Goal: Information Seeking & Learning: Find specific fact

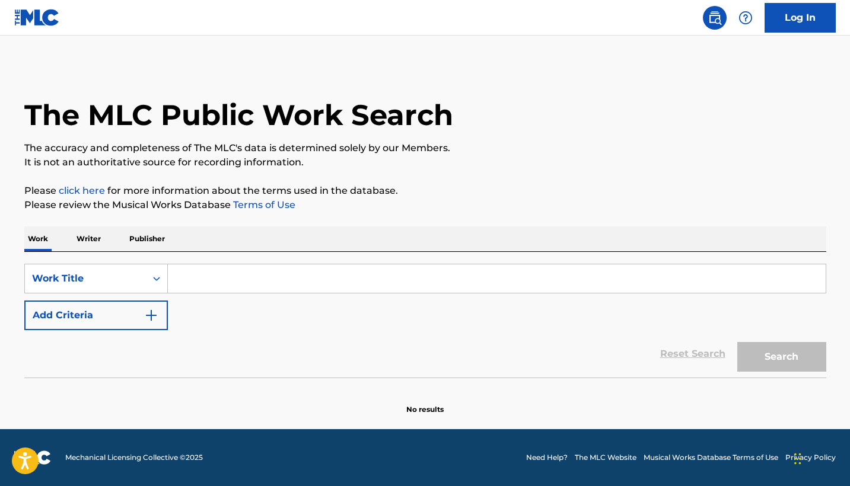
click at [260, 260] on div "SearchWithCriteria70f0b88d-9162-448d-811e-abf3efabbf5e Work Title Add Criteria …" at bounding box center [425, 315] width 802 height 126
click at [269, 285] on input "Search Form" at bounding box center [497, 279] width 658 height 28
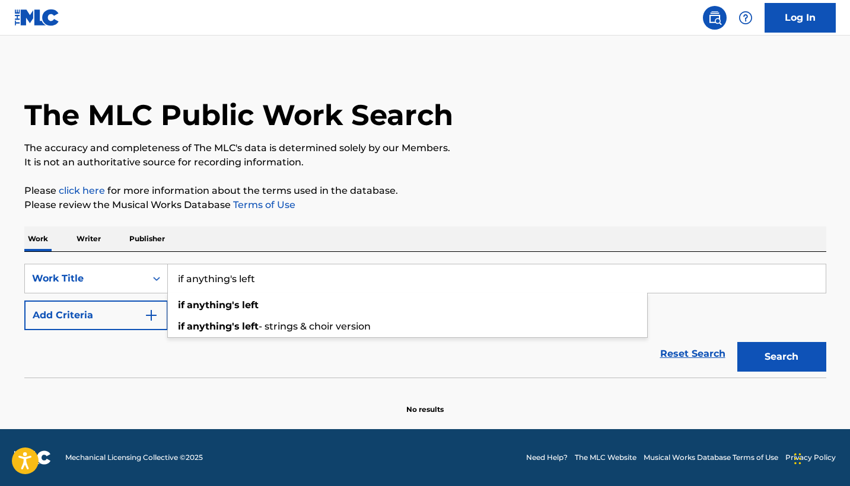
type input "if anything's left"
click at [781, 357] on button "Search" at bounding box center [781, 357] width 89 height 30
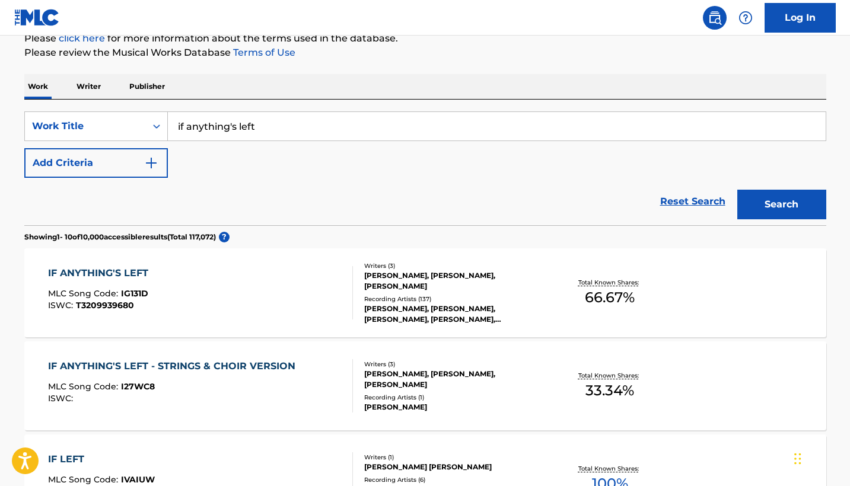
scroll to position [152, 0]
click at [490, 286] on div "[PERSON_NAME], [PERSON_NAME], [PERSON_NAME]" at bounding box center [453, 281] width 179 height 21
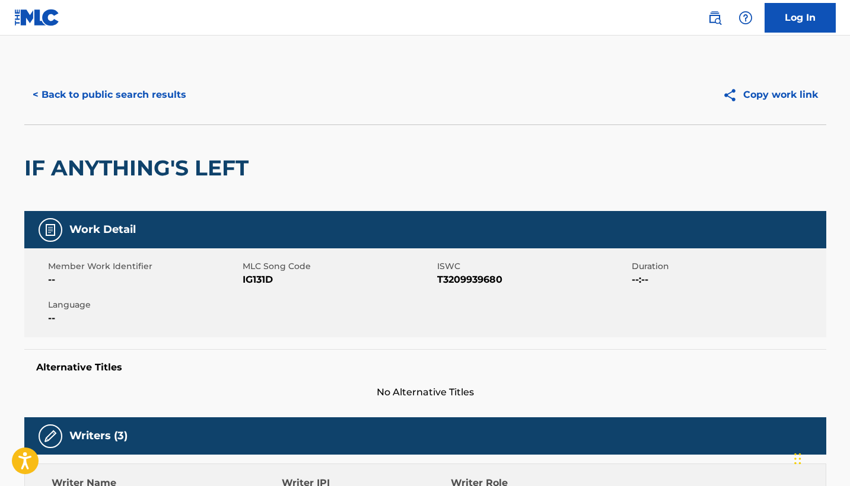
click at [110, 91] on button "< Back to public search results" at bounding box center [109, 95] width 170 height 30
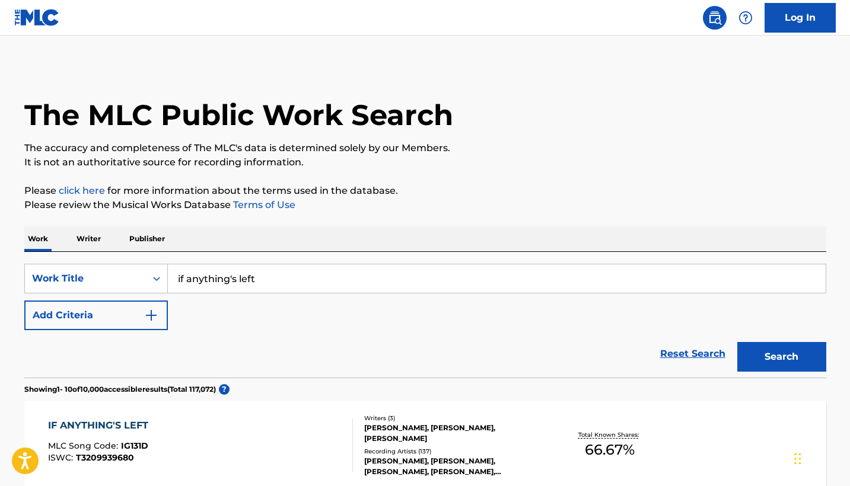
scroll to position [152, 0]
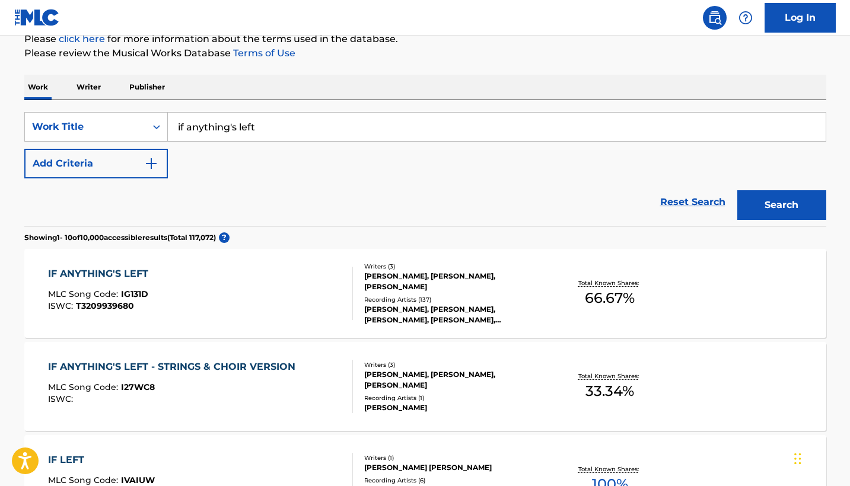
click at [316, 123] on input "if anything's left" at bounding box center [497, 127] width 658 height 28
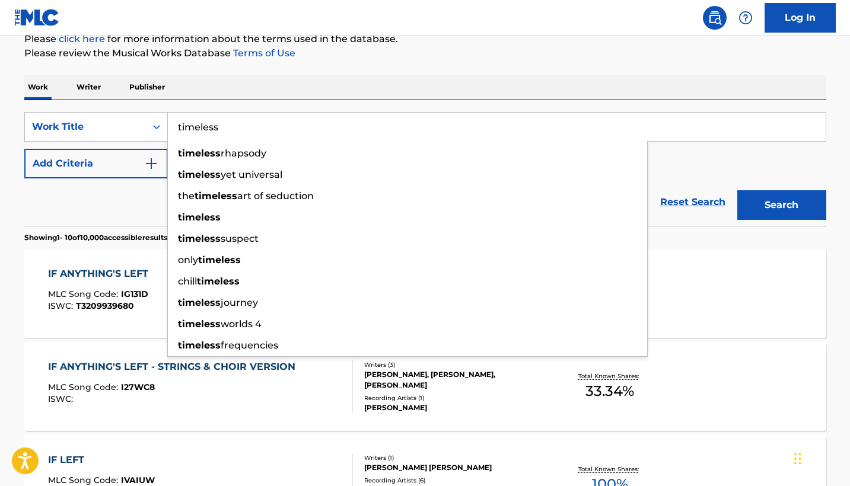
type input "timeless"
click at [781, 205] on button "Search" at bounding box center [781, 205] width 89 height 30
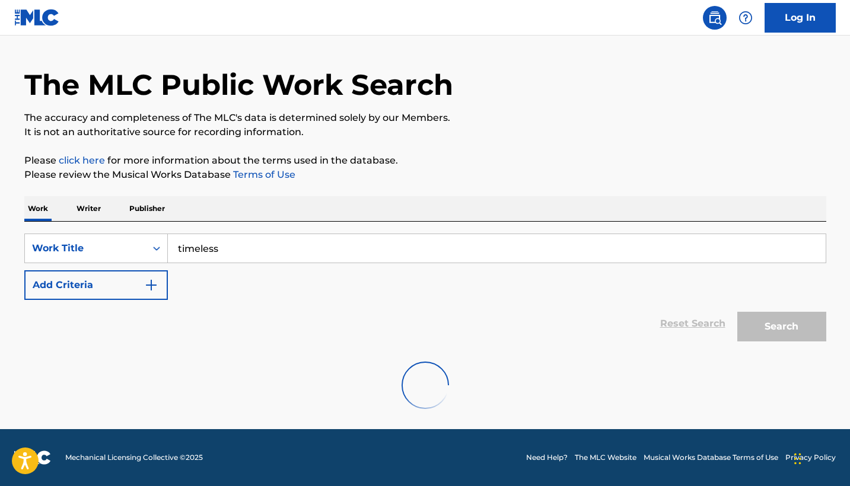
scroll to position [30, 0]
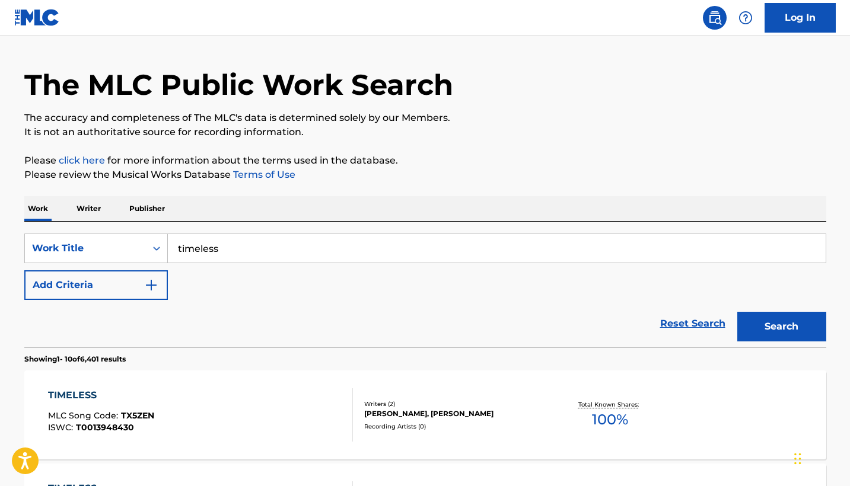
click at [147, 284] on img "Search Form" at bounding box center [151, 285] width 14 height 14
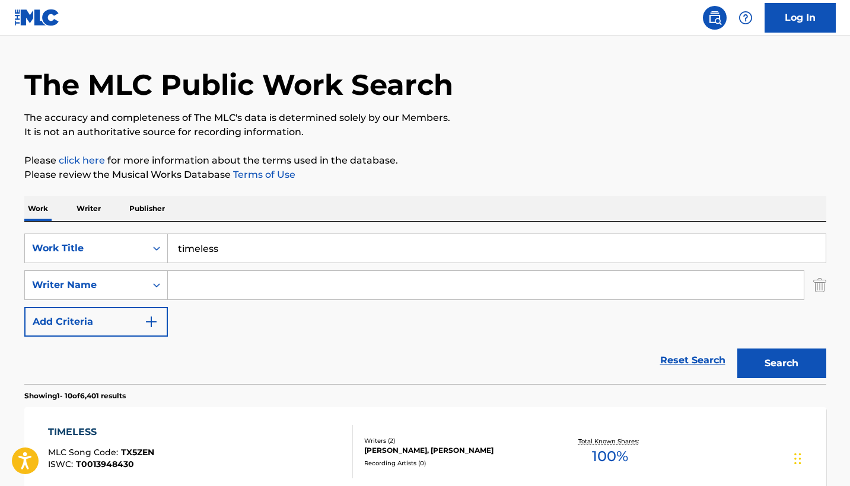
click at [306, 296] on input "Search Form" at bounding box center [486, 285] width 636 height 28
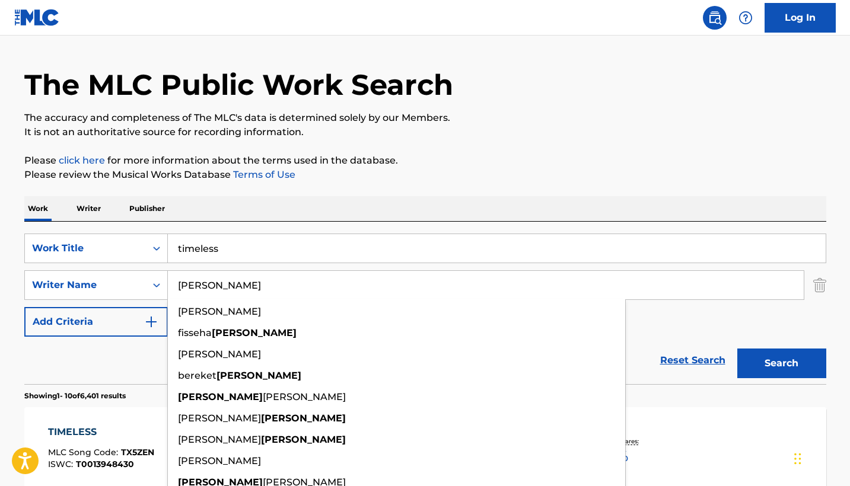
type input "[PERSON_NAME]"
click at [781, 364] on button "Search" at bounding box center [781, 364] width 89 height 30
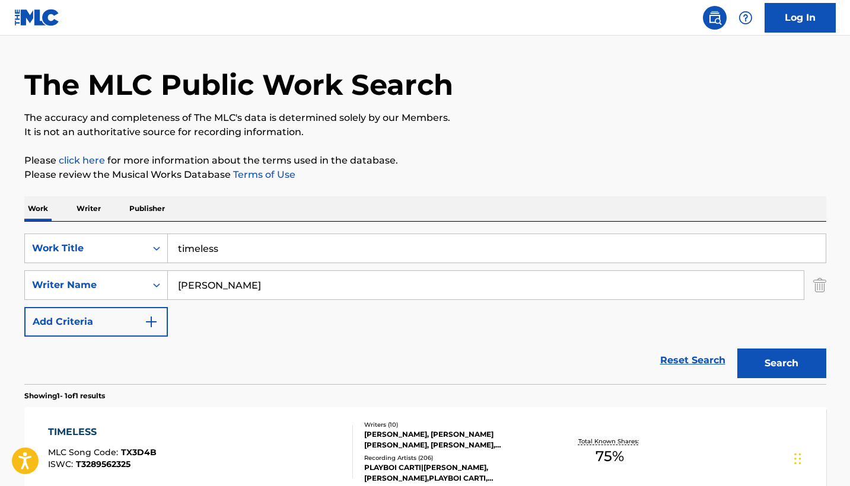
scroll to position [160, 0]
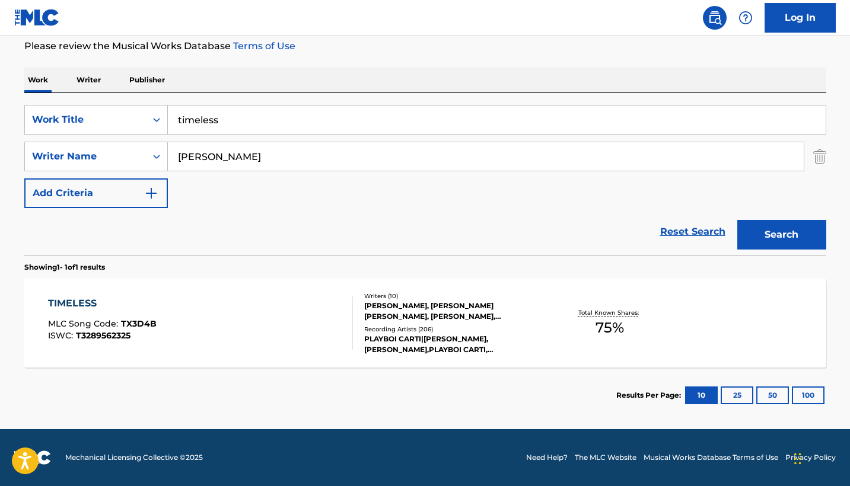
click at [467, 317] on div "[PERSON_NAME], [PERSON_NAME] [PERSON_NAME], [PERSON_NAME], [PERSON_NAME] [PERSO…" at bounding box center [453, 311] width 179 height 21
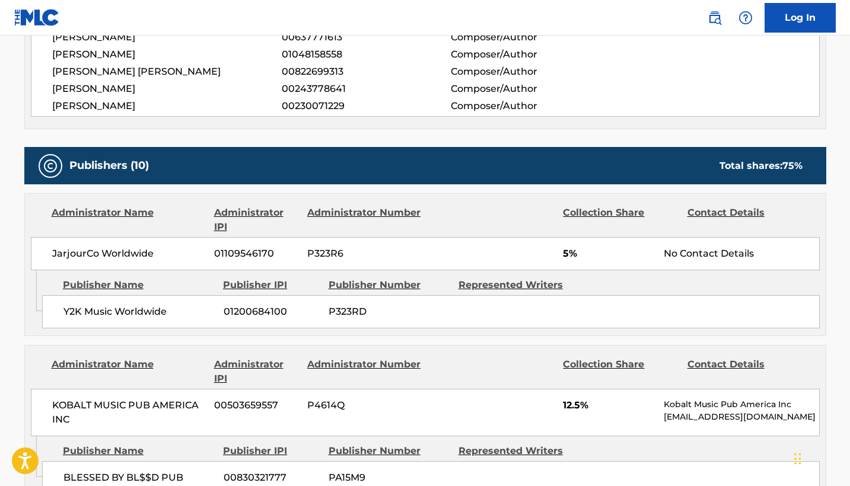
scroll to position [660, 0]
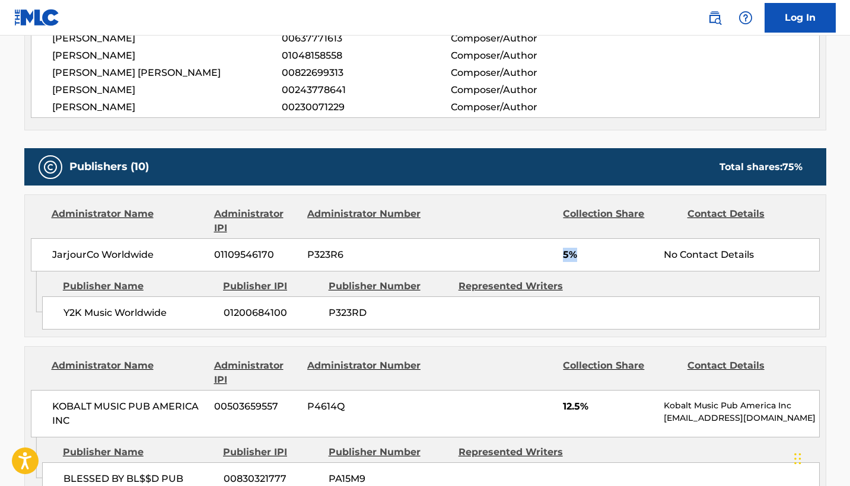
drag, startPoint x: 588, startPoint y: 248, endPoint x: 560, endPoint y: 248, distance: 28.5
click at [560, 248] on div "JarjourCo Worldwide [PHONE_NUMBER] P323R6 5% No Contact Details" at bounding box center [425, 254] width 789 height 33
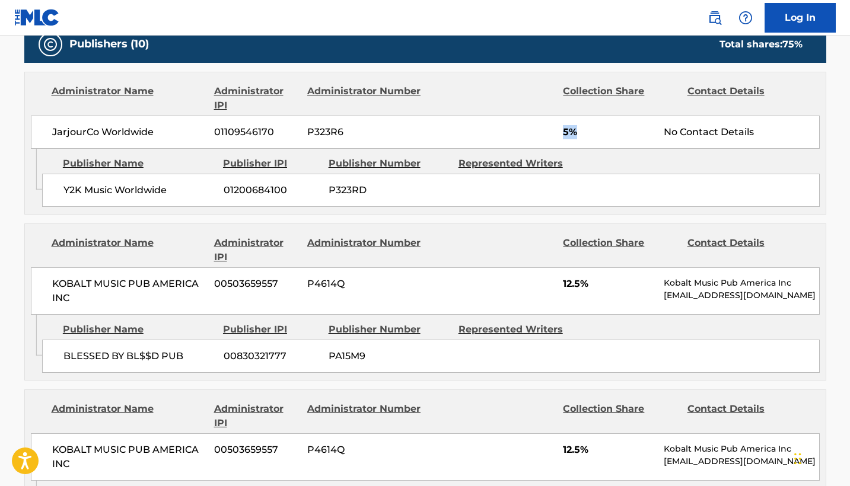
scroll to position [782, 0]
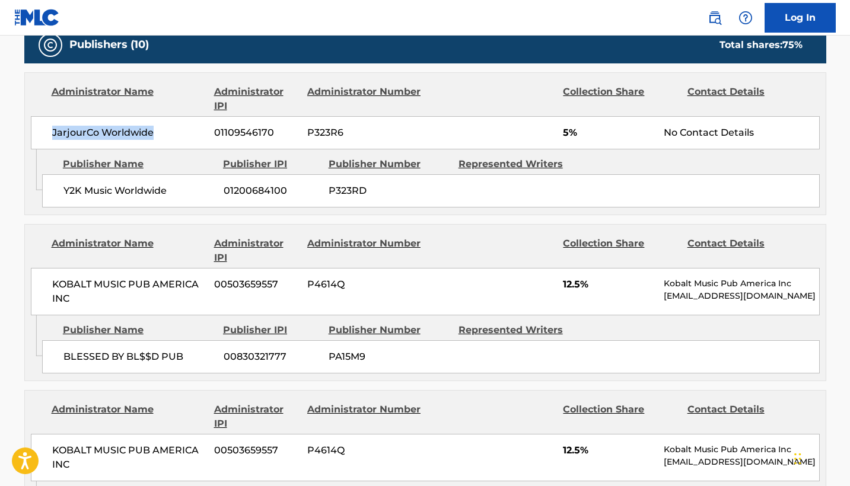
drag, startPoint x: 49, startPoint y: 131, endPoint x: 152, endPoint y: 142, distance: 104.4
click at [152, 142] on div "JarjourCo Worldwide [PHONE_NUMBER] P323R6 5% No Contact Details" at bounding box center [425, 132] width 789 height 33
click at [167, 189] on span "Y2K Music Worldwide" at bounding box center [138, 191] width 151 height 14
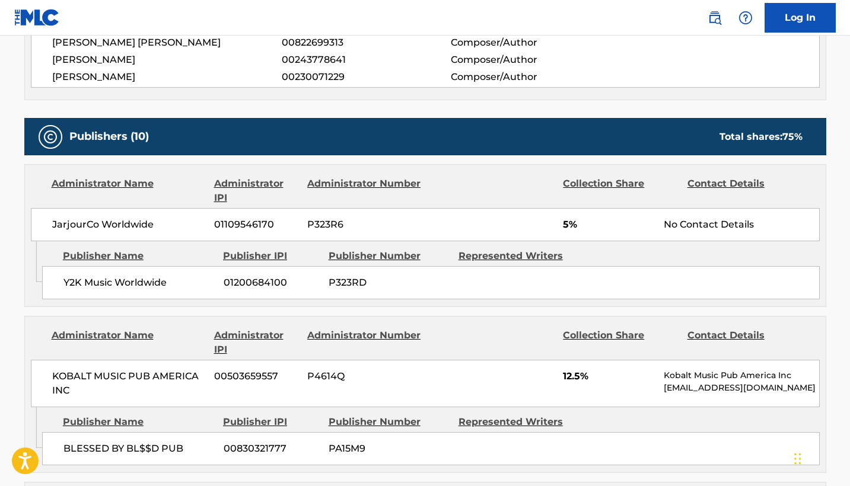
scroll to position [691, 0]
